Goal: Transaction & Acquisition: Download file/media

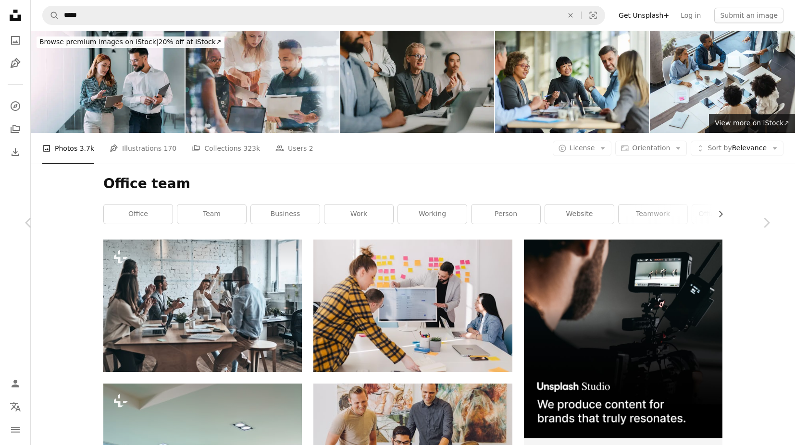
scroll to position [24818, 0]
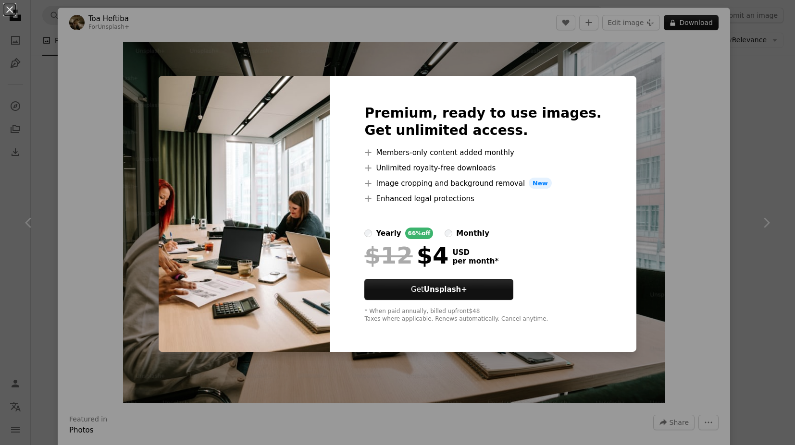
click at [704, 158] on div "An X shape Premium, ready to use images. Get unlimited access. A plus sign Memb…" at bounding box center [397, 222] width 795 height 445
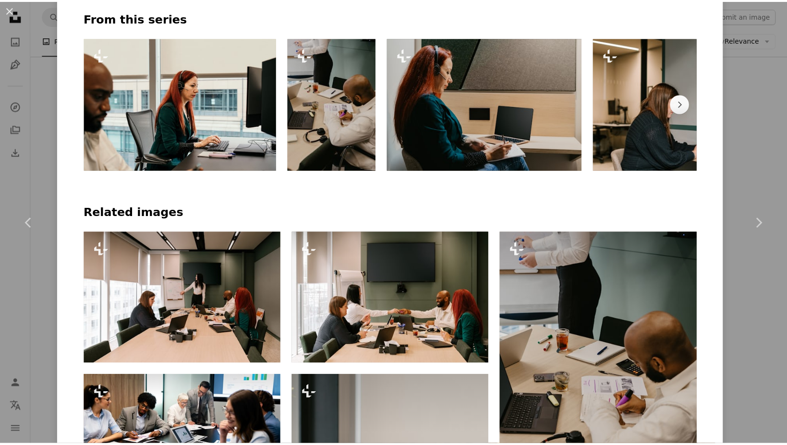
scroll to position [535, 0]
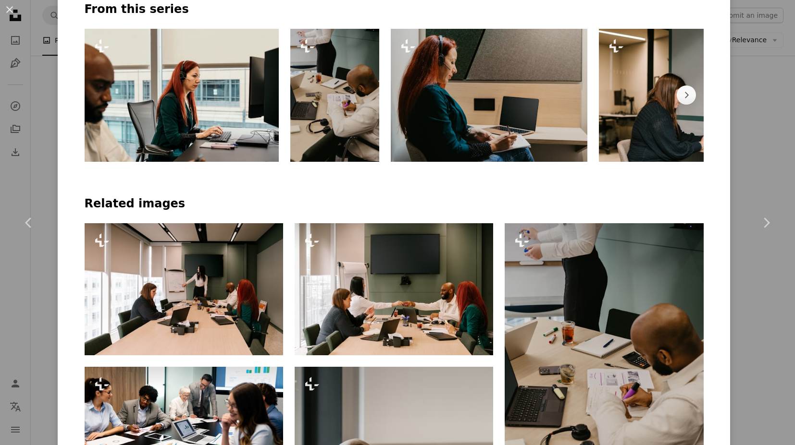
click at [737, 125] on div "An X shape Chevron left Chevron right Toa Heftiba For Unsplash+ A heart A plus …" at bounding box center [397, 222] width 795 height 445
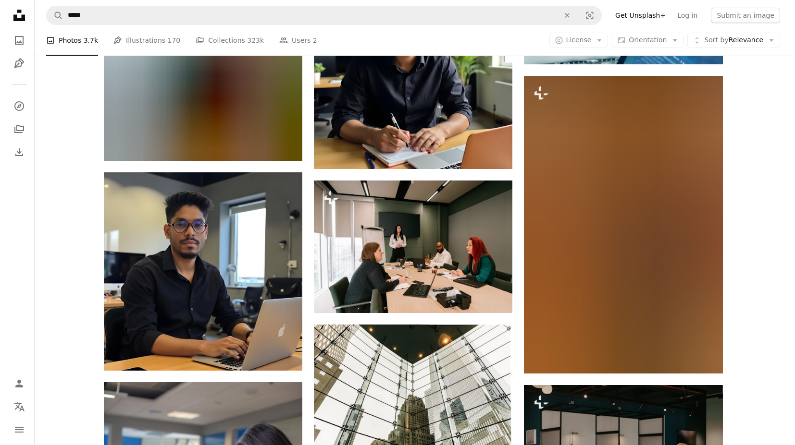
scroll to position [28788, 0]
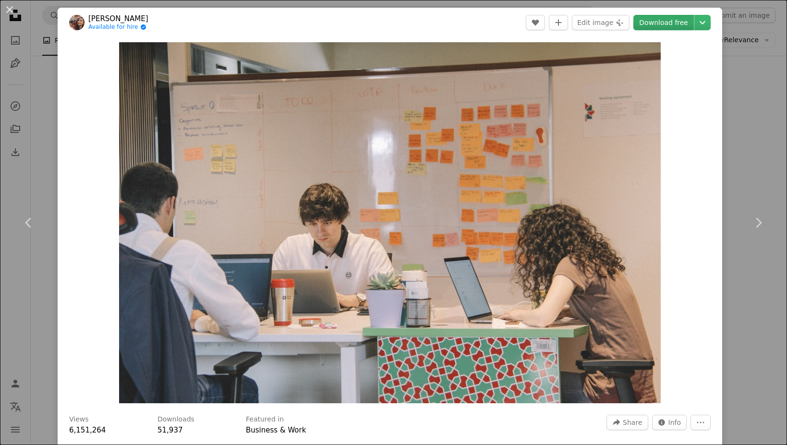
click at [674, 23] on link "Download free" at bounding box center [664, 22] width 61 height 15
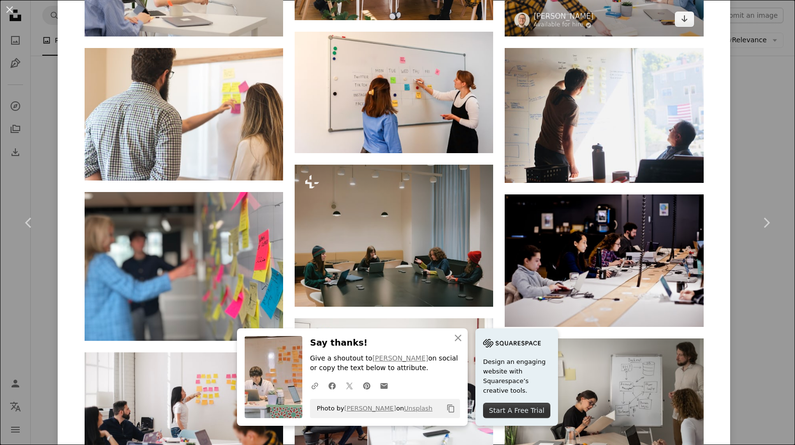
scroll to position [1310, 0]
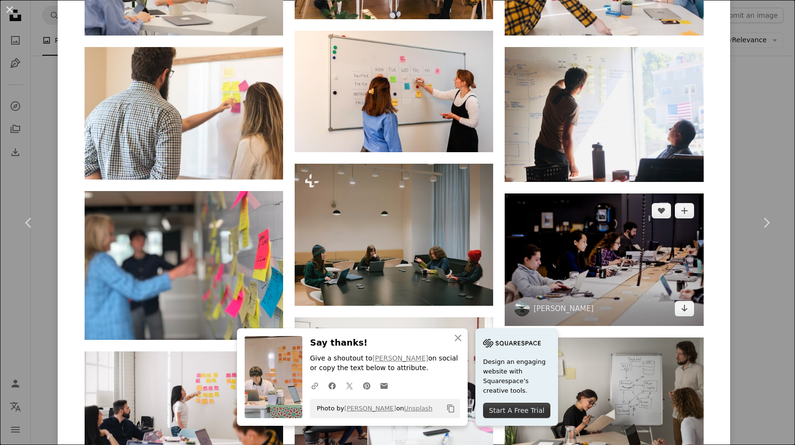
click at [612, 194] on img at bounding box center [603, 260] width 198 height 132
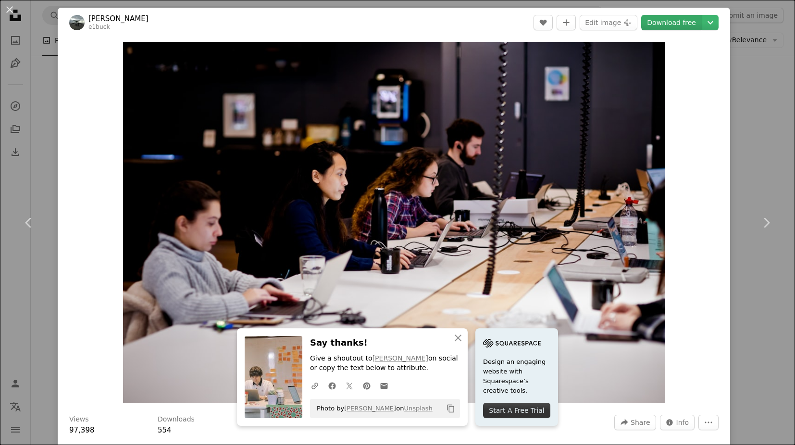
click at [673, 25] on link "Download free" at bounding box center [671, 22] width 61 height 15
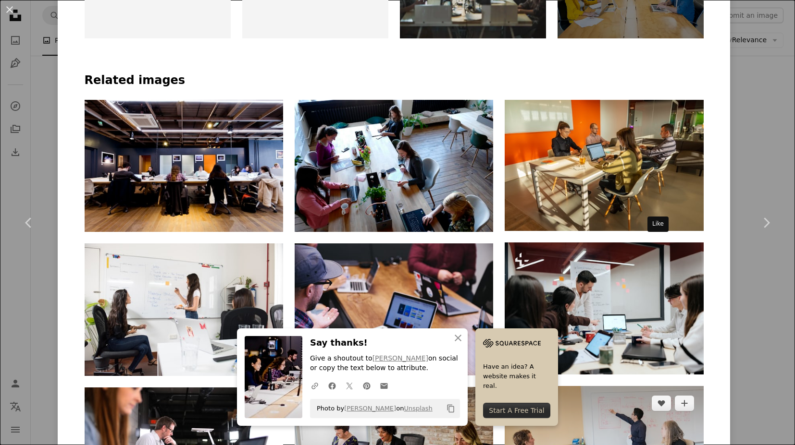
scroll to position [667, 0]
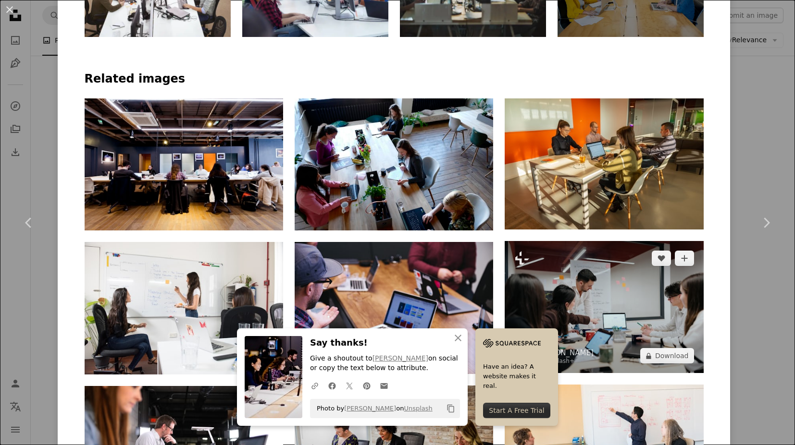
click at [640, 241] on img at bounding box center [603, 307] width 198 height 132
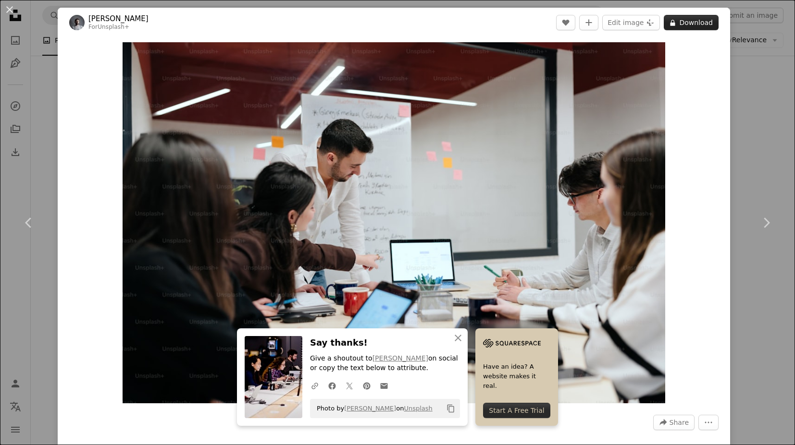
click at [692, 18] on button "A lock Download" at bounding box center [690, 22] width 55 height 15
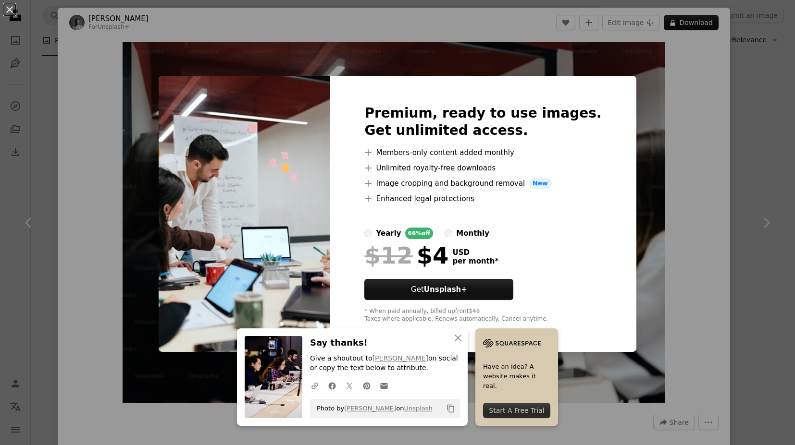
click at [663, 110] on div "An X shape An X shape Close Say thanks! Give a shoutout to [PERSON_NAME] on soc…" at bounding box center [397, 222] width 795 height 445
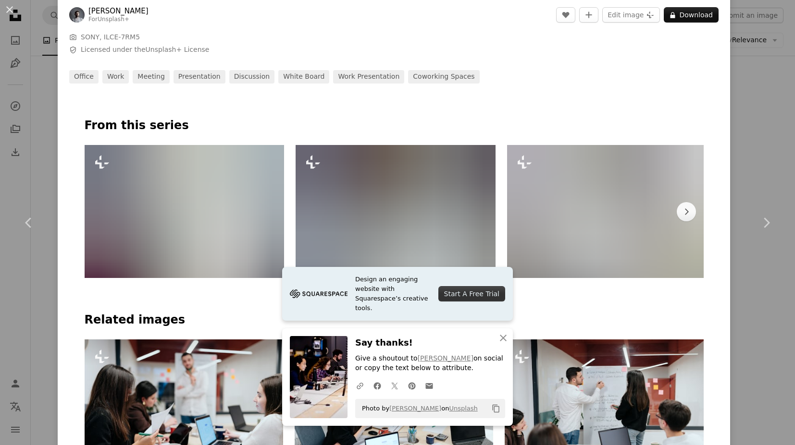
scroll to position [427, 0]
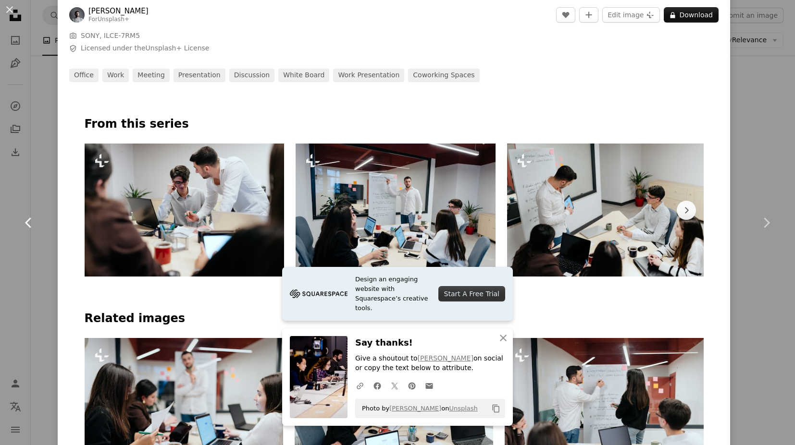
click at [29, 222] on icon "Chevron left" at bounding box center [28, 222] width 15 height 15
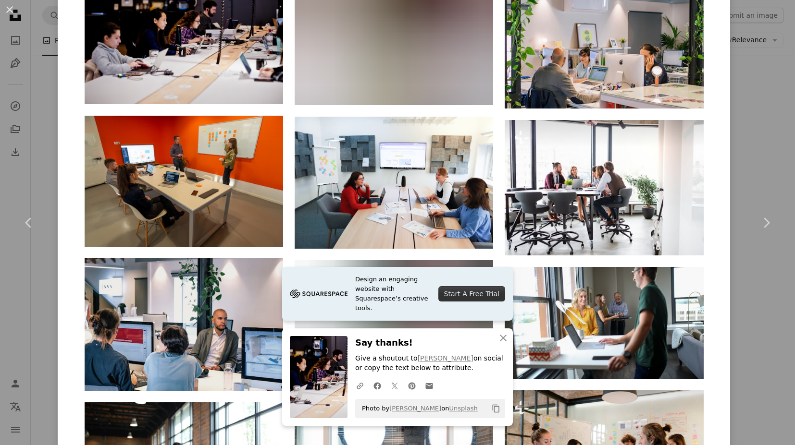
scroll to position [1520, 0]
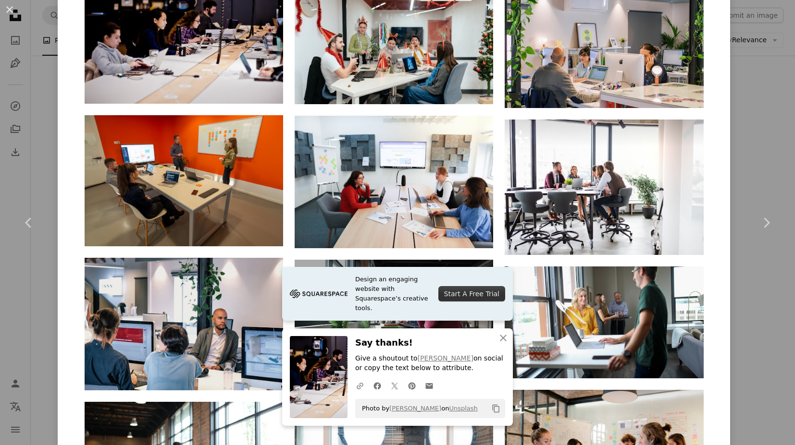
click at [429, 260] on img at bounding box center [393, 326] width 198 height 132
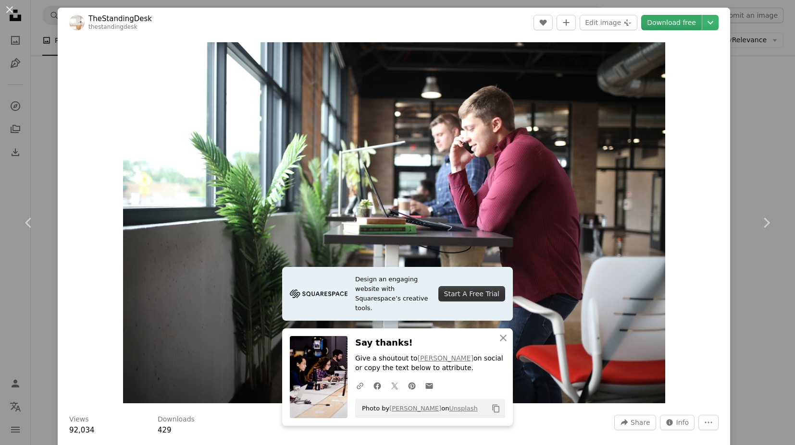
click at [679, 22] on link "Download free" at bounding box center [671, 22] width 61 height 15
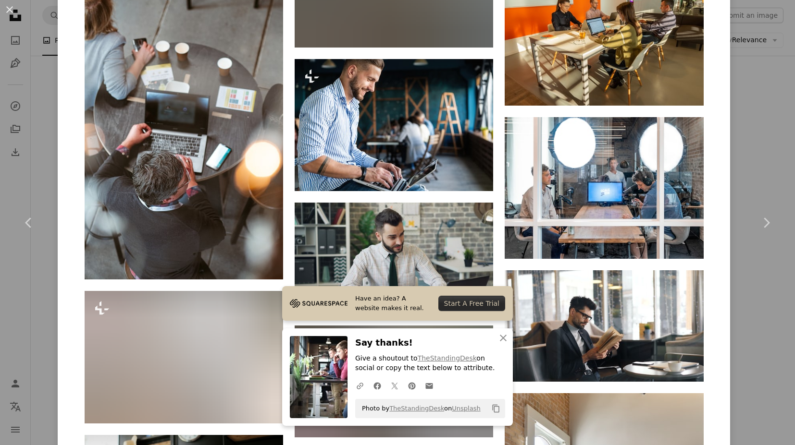
scroll to position [5327, 0]
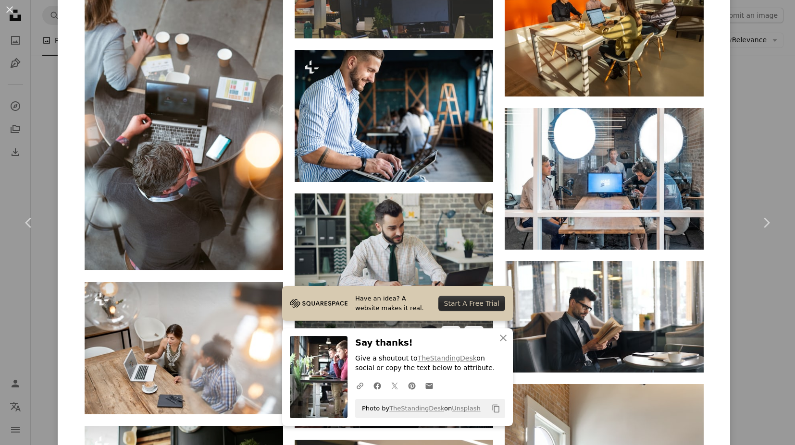
click at [421, 317] on img at bounding box center [393, 372] width 198 height 111
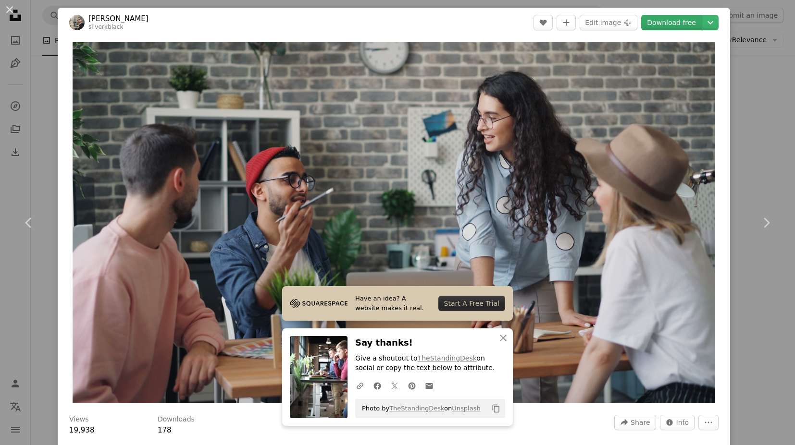
click at [663, 26] on link "Download free" at bounding box center [671, 22] width 61 height 15
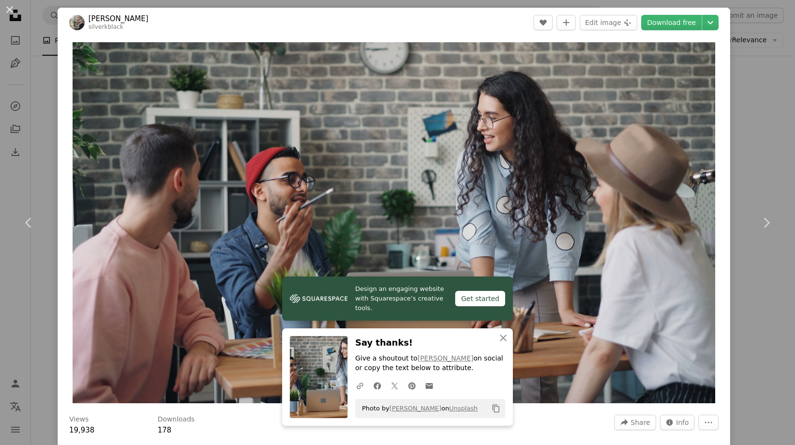
click at [745, 131] on div "An X shape Chevron left Chevron right Design an engaging website with Squarespa…" at bounding box center [397, 222] width 795 height 445
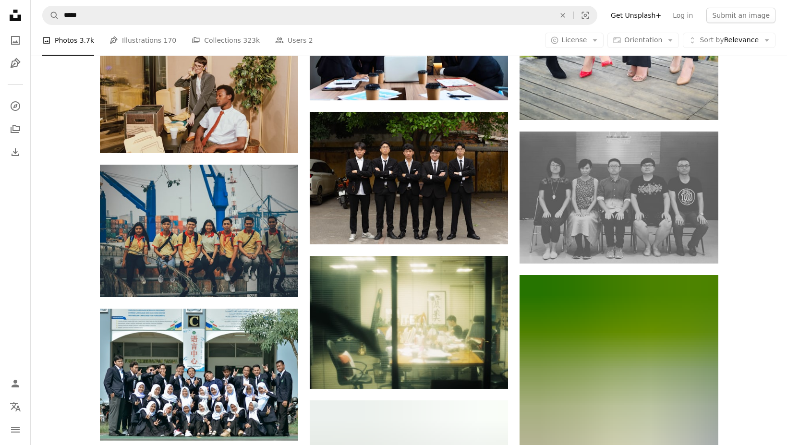
scroll to position [34626, 0]
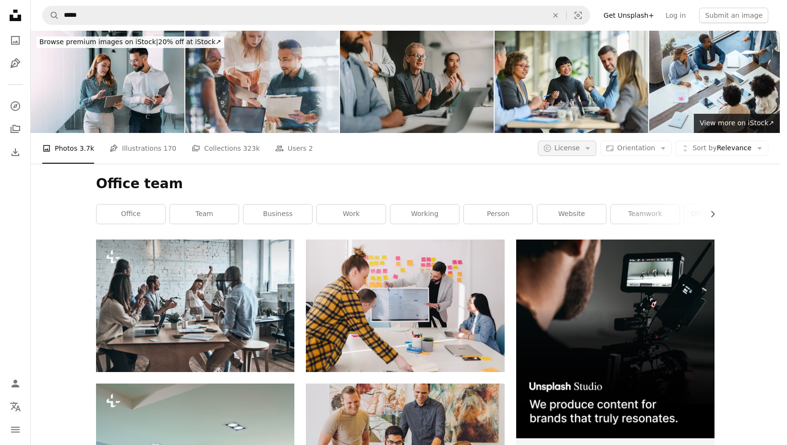
click at [592, 144] on icon "Arrow down" at bounding box center [588, 148] width 9 height 9
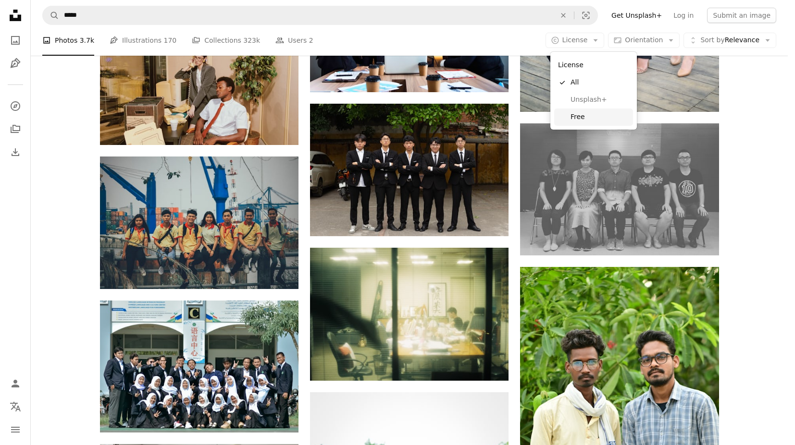
click at [576, 116] on span "Free" at bounding box center [599, 117] width 59 height 10
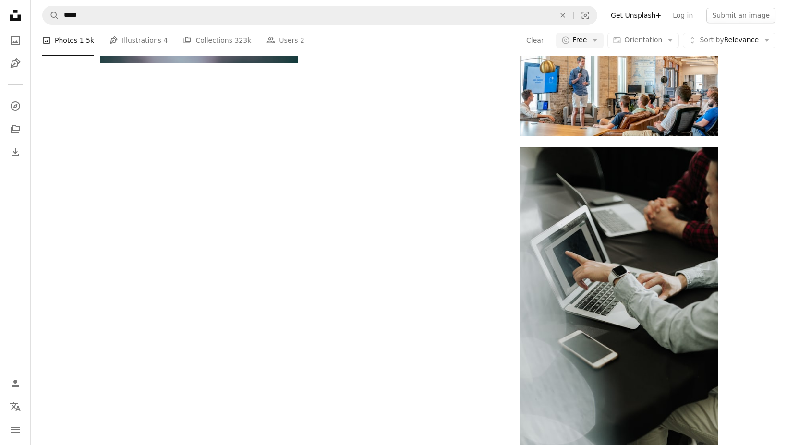
scroll to position [1100, 0]
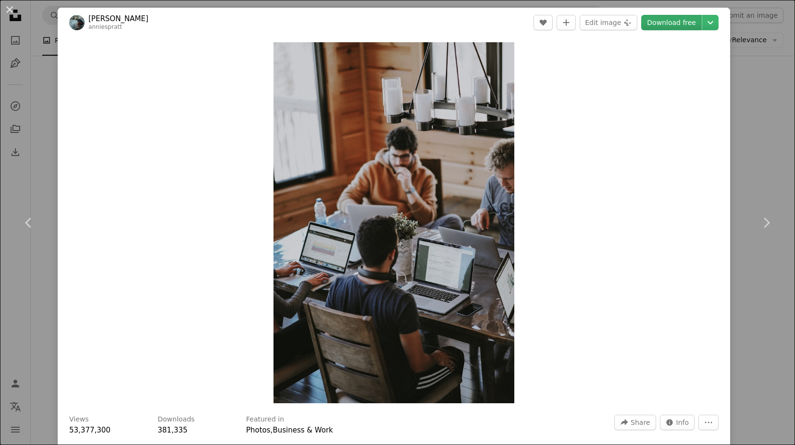
click at [672, 23] on link "Download free" at bounding box center [671, 22] width 61 height 15
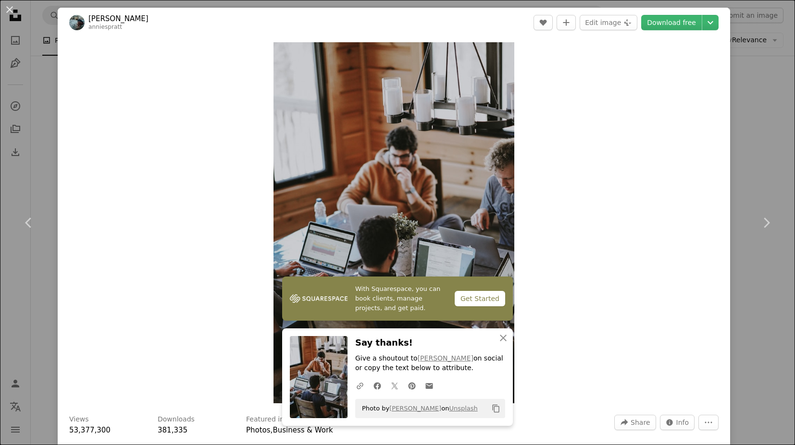
click at [746, 127] on div "An X shape Chevron left Chevron right With Squarespace, you can book clients, m…" at bounding box center [397, 222] width 795 height 445
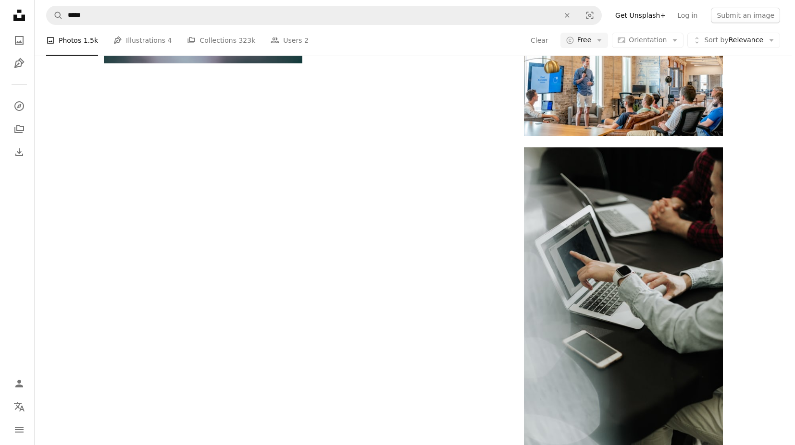
scroll to position [12, 0]
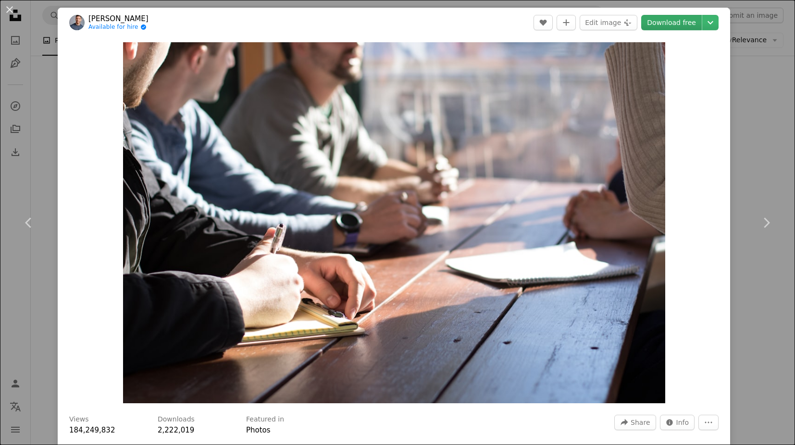
click at [662, 23] on link "Download free" at bounding box center [671, 22] width 61 height 15
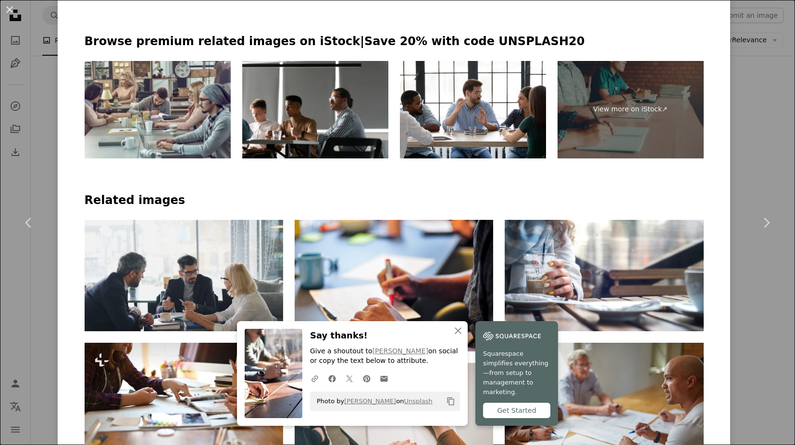
scroll to position [566, 0]
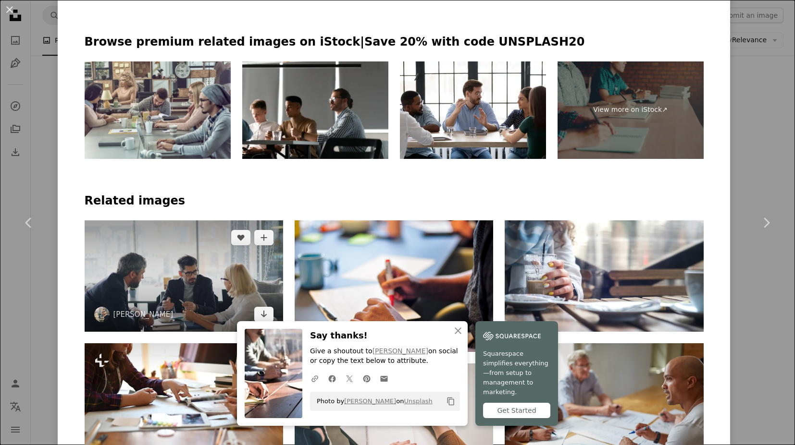
click at [209, 221] on img at bounding box center [184, 276] width 198 height 111
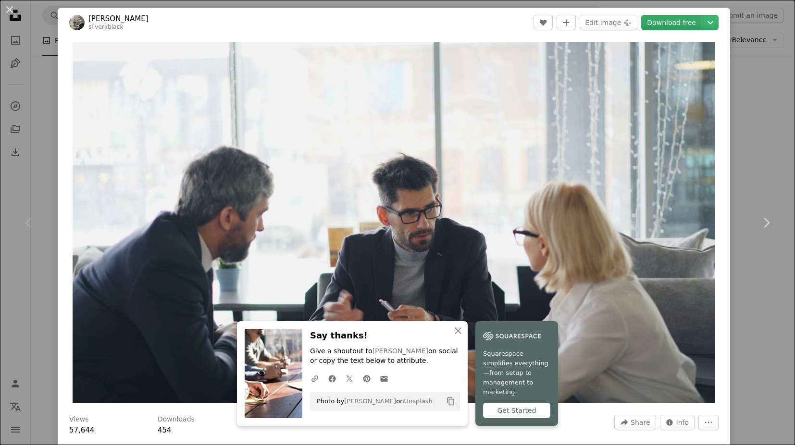
click at [672, 24] on link "Download free" at bounding box center [671, 22] width 61 height 15
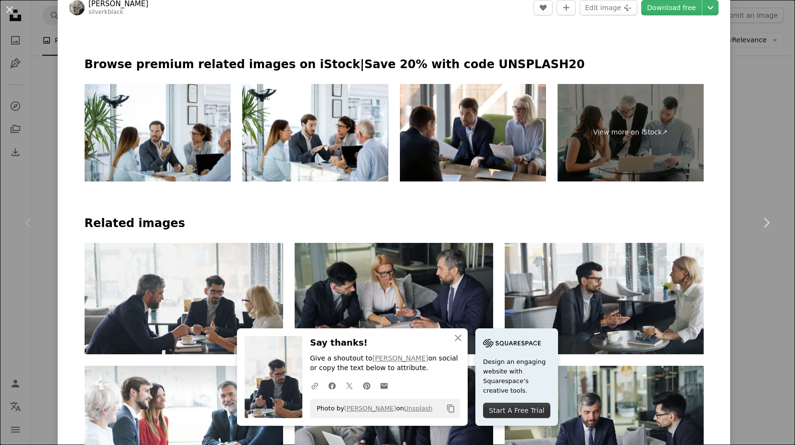
scroll to position [498, 0]
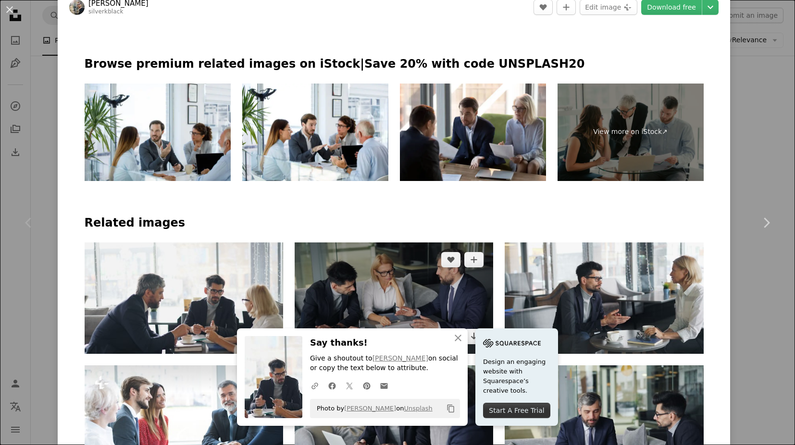
click at [364, 243] on img at bounding box center [393, 298] width 198 height 111
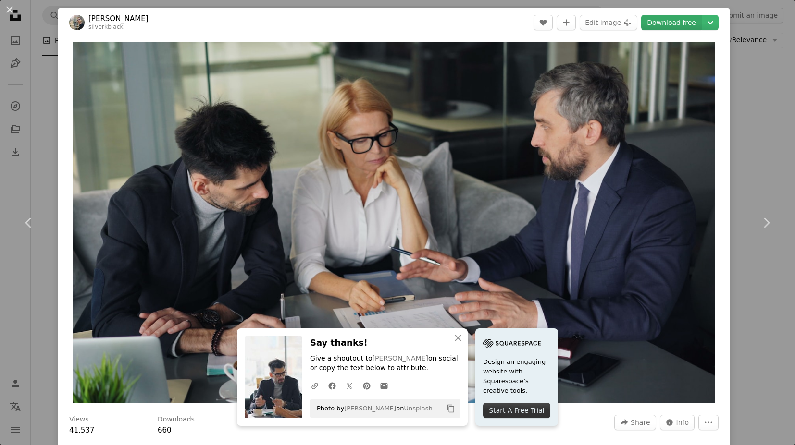
click at [672, 25] on link "Download free" at bounding box center [671, 22] width 61 height 15
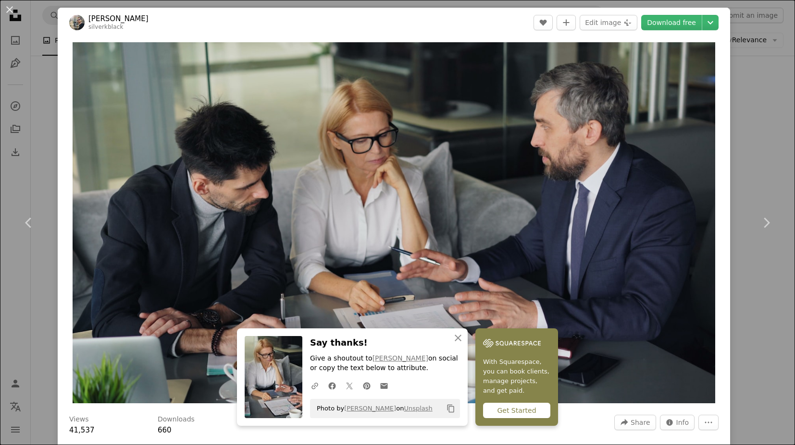
click at [717, 153] on div "Zoom in" at bounding box center [394, 222] width 672 height 371
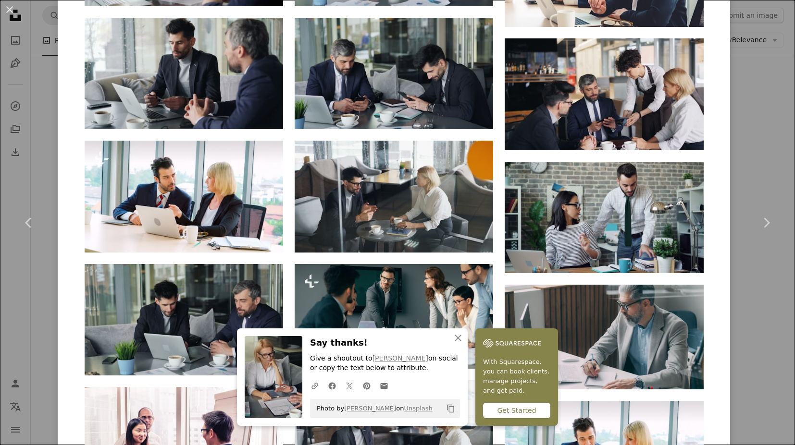
scroll to position [1705, 0]
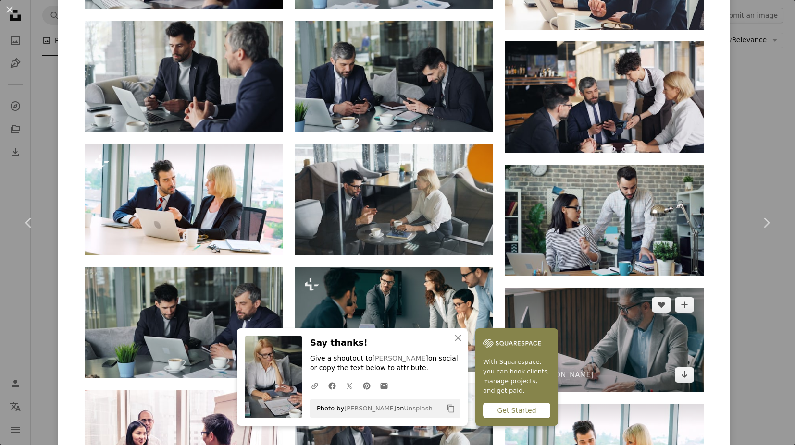
click at [640, 288] on img at bounding box center [603, 340] width 198 height 105
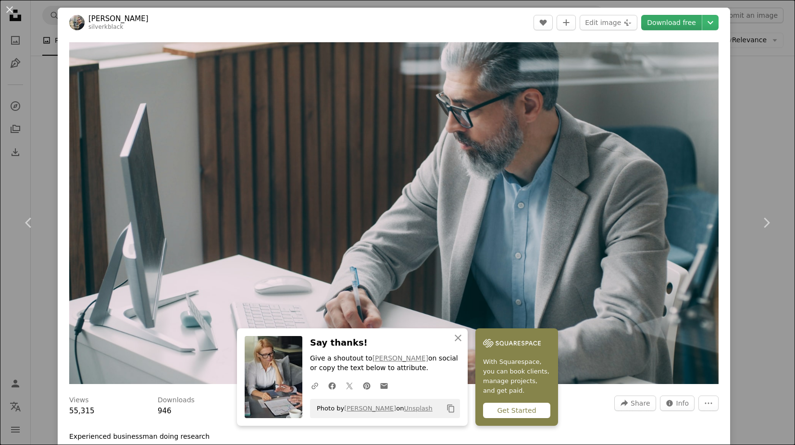
click at [670, 26] on link "Download free" at bounding box center [671, 22] width 61 height 15
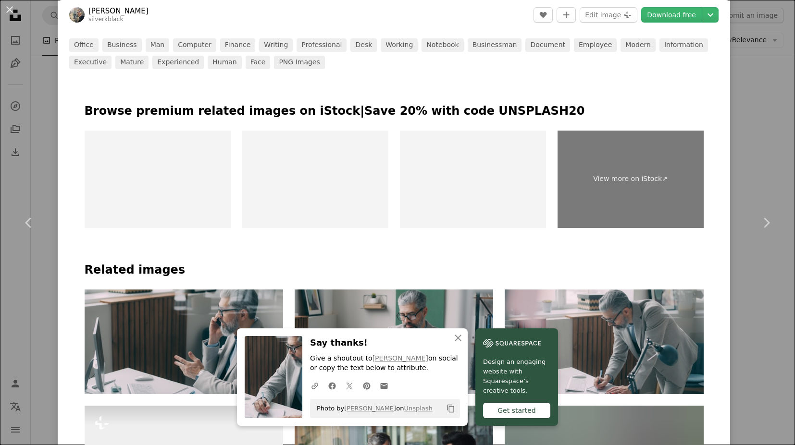
scroll to position [464, 0]
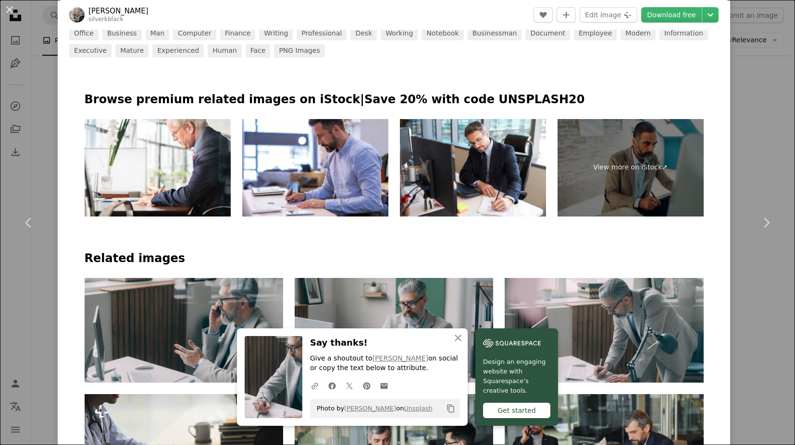
click at [498, 251] on h4 "Related images" at bounding box center [394, 258] width 619 height 15
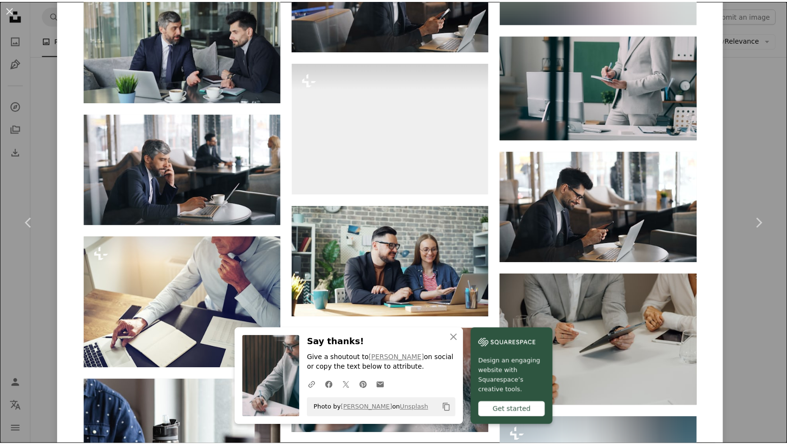
scroll to position [3694, 0]
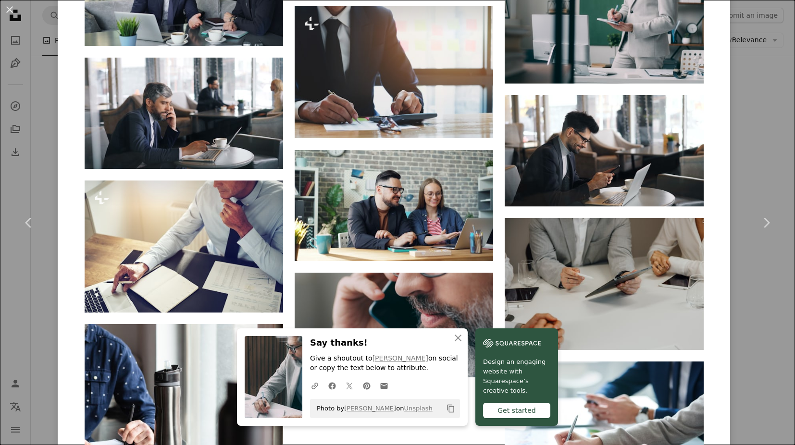
click at [756, 125] on div "An X shape Chevron left Chevron right An X shape Close Say thanks! Give a shout…" at bounding box center [397, 222] width 795 height 445
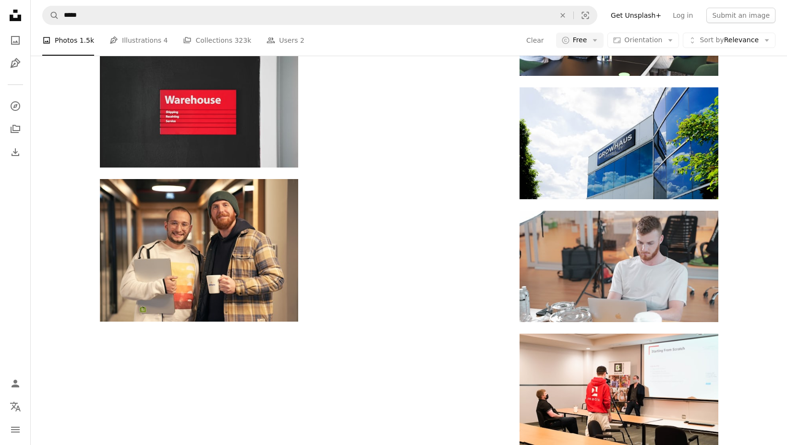
scroll to position [13015, 0]
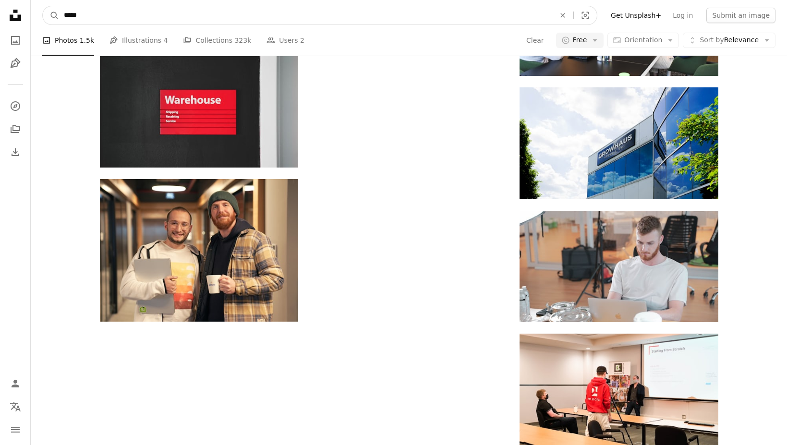
click at [395, 12] on input "*****" at bounding box center [305, 15] width 493 height 18
type input "**********"
